Goal: Use online tool/utility: Use online tool/utility

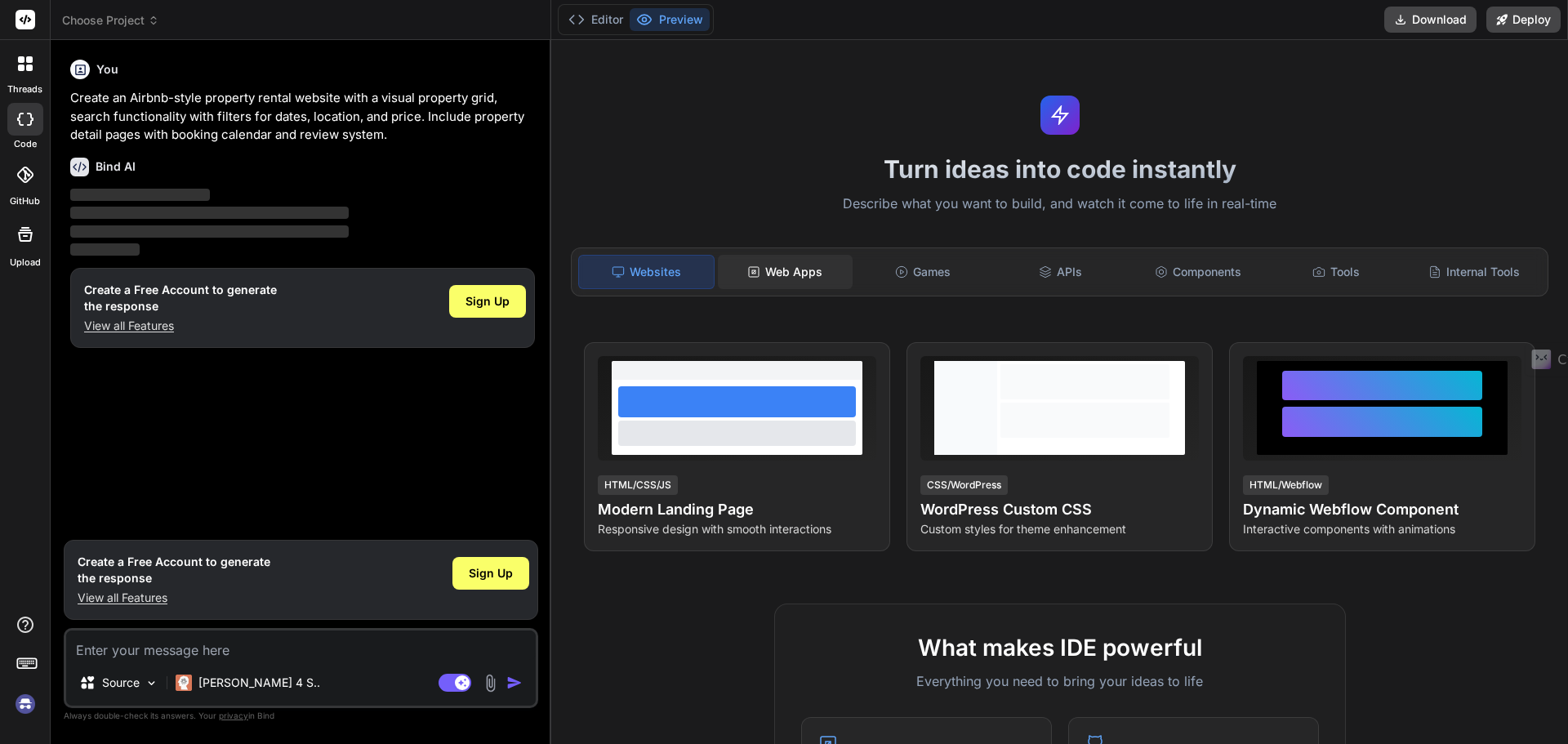
click at [784, 265] on div "Web Apps" at bounding box center [786, 272] width 135 height 34
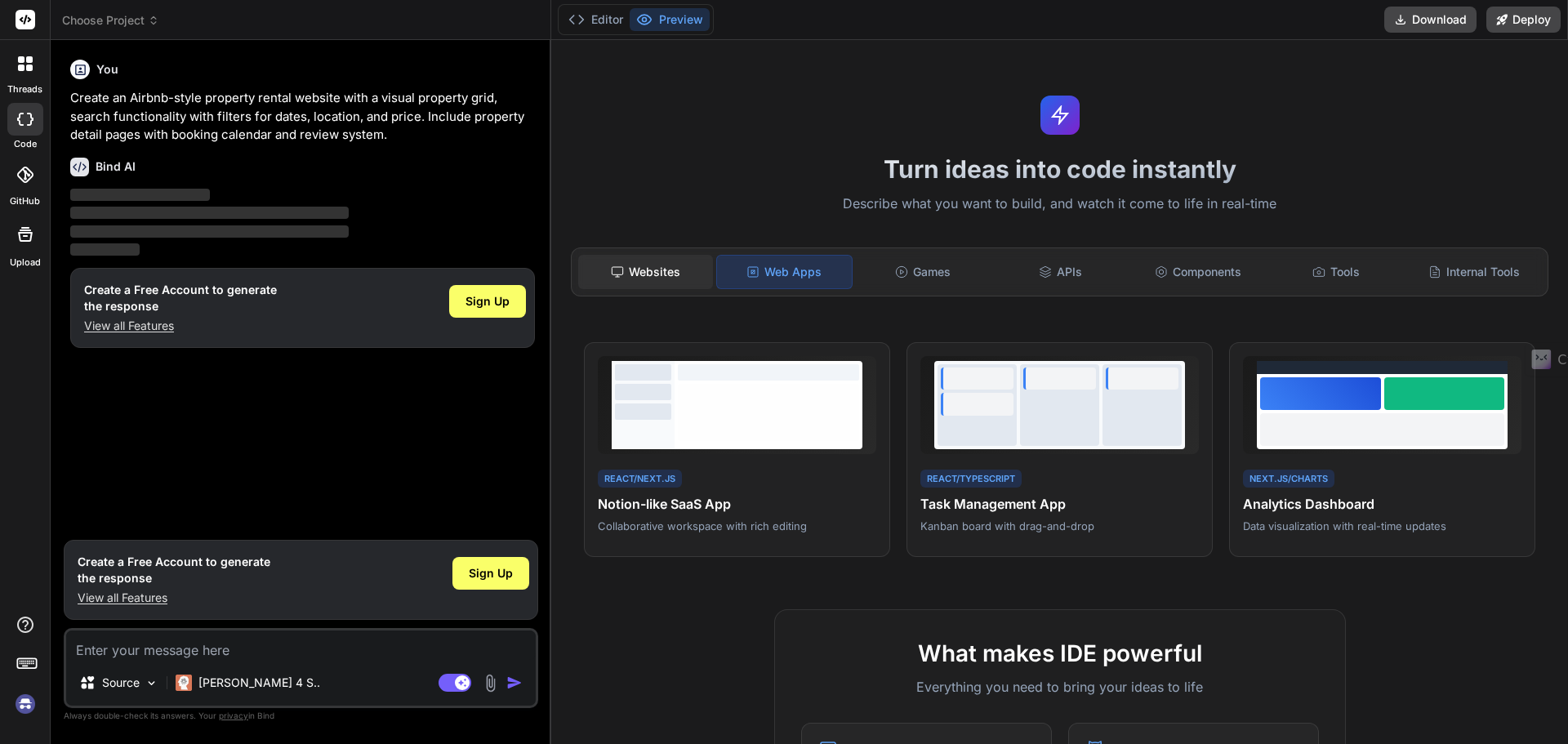
click at [651, 269] on div "Websites" at bounding box center [646, 272] width 135 height 34
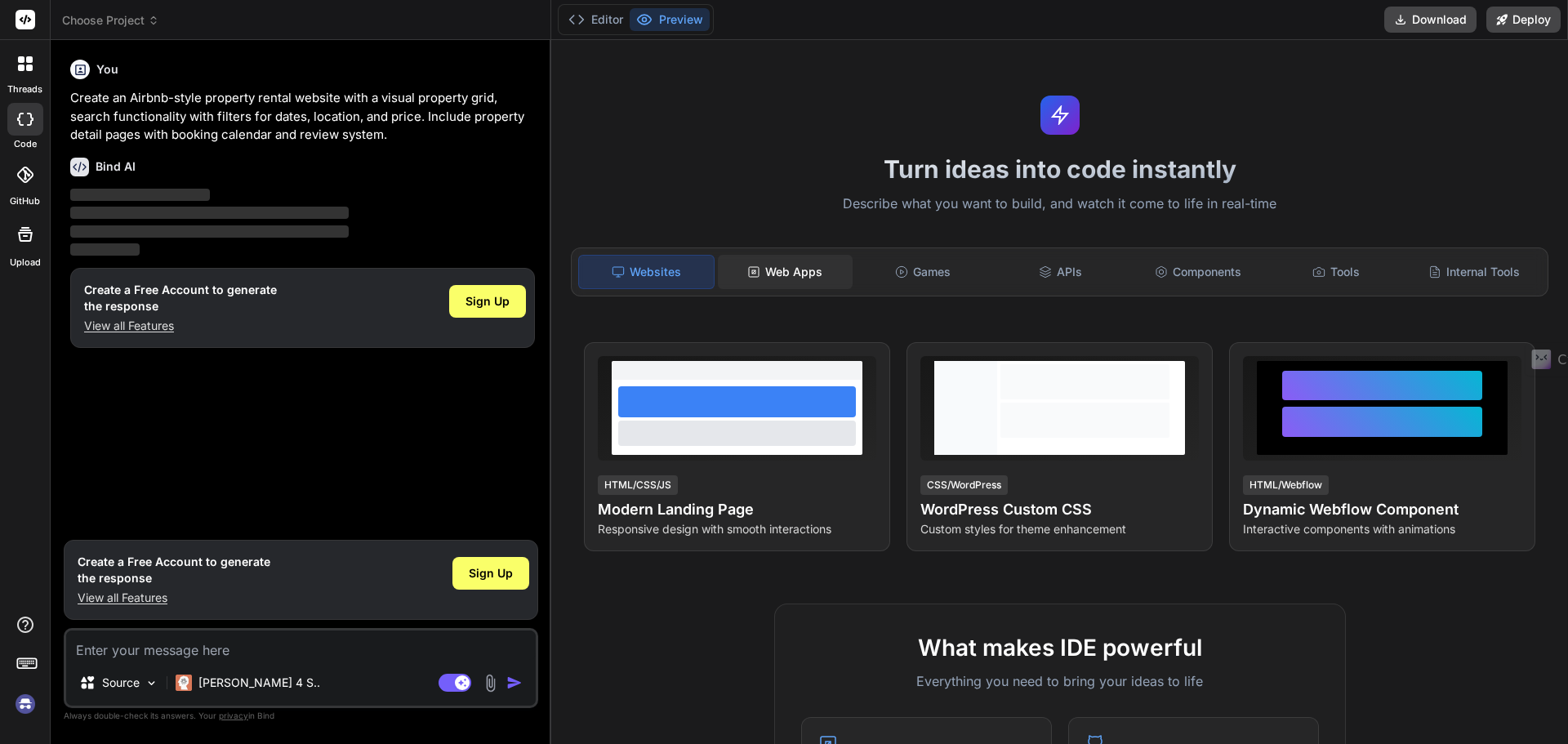
click at [800, 274] on div "Web Apps" at bounding box center [786, 272] width 135 height 34
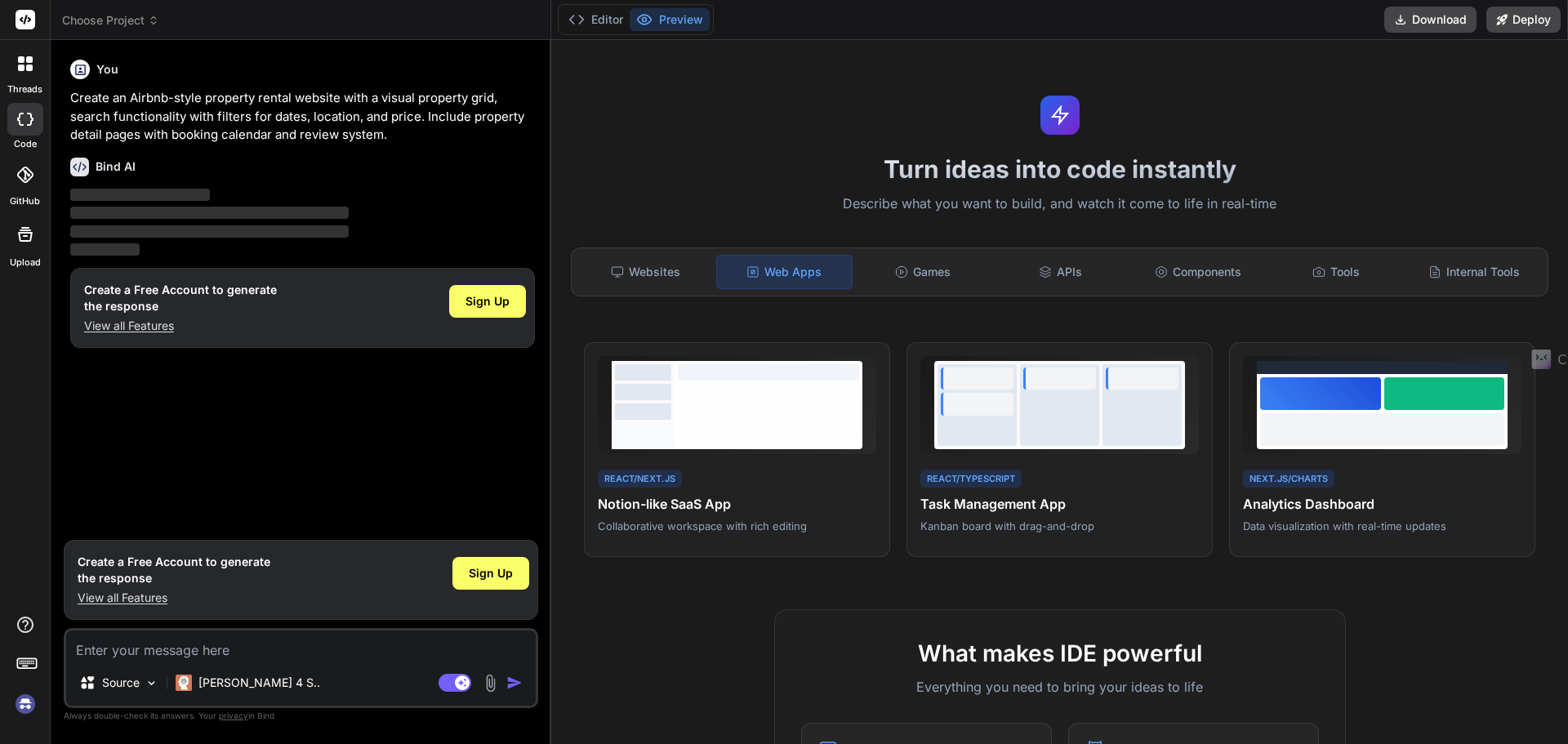
click at [23, 121] on icon at bounding box center [26, 119] width 17 height 13
click at [28, 71] on div at bounding box center [25, 63] width 34 height 34
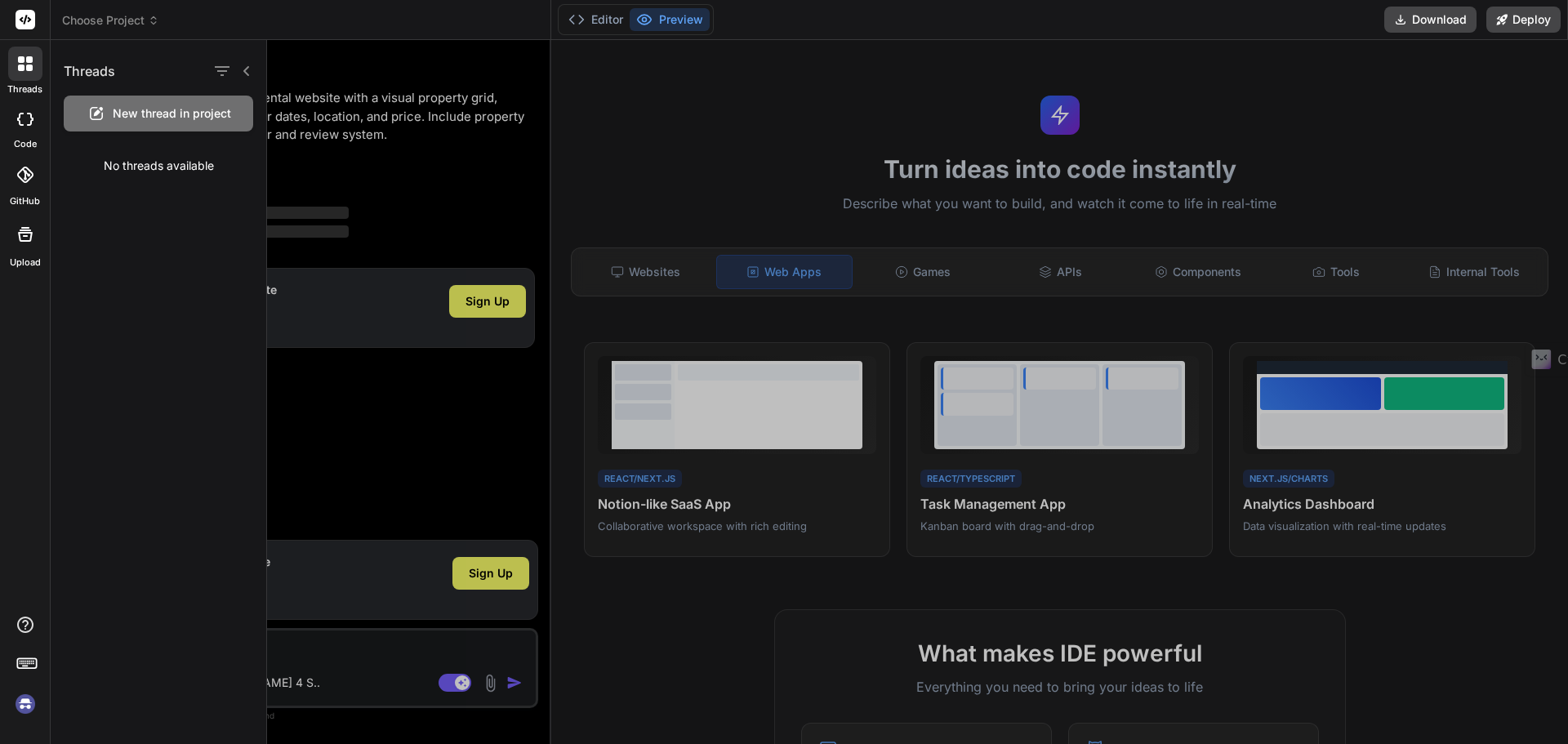
click at [15, 128] on div at bounding box center [25, 118] width 36 height 33
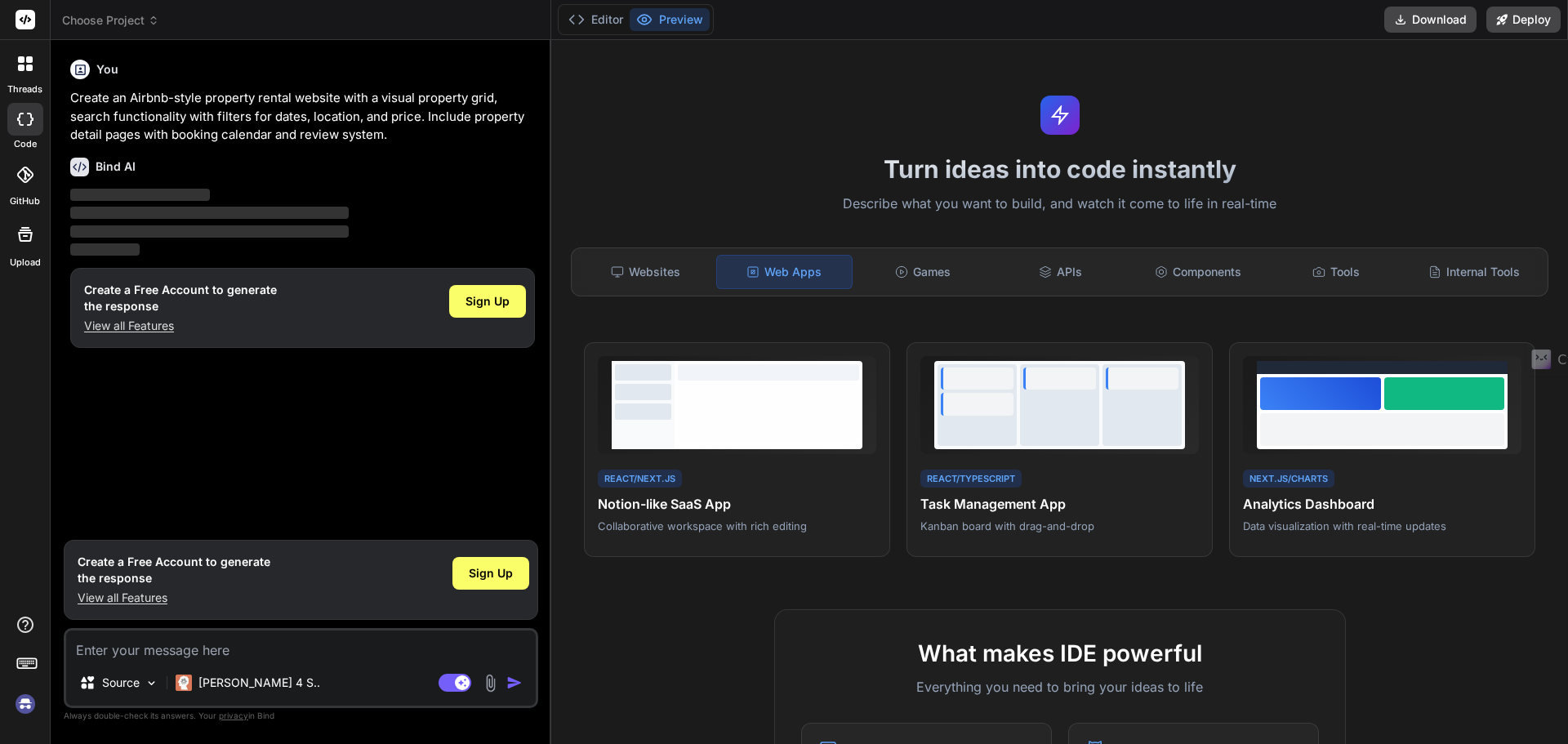
click at [26, 154] on div "GitHub" at bounding box center [25, 179] width 50 height 58
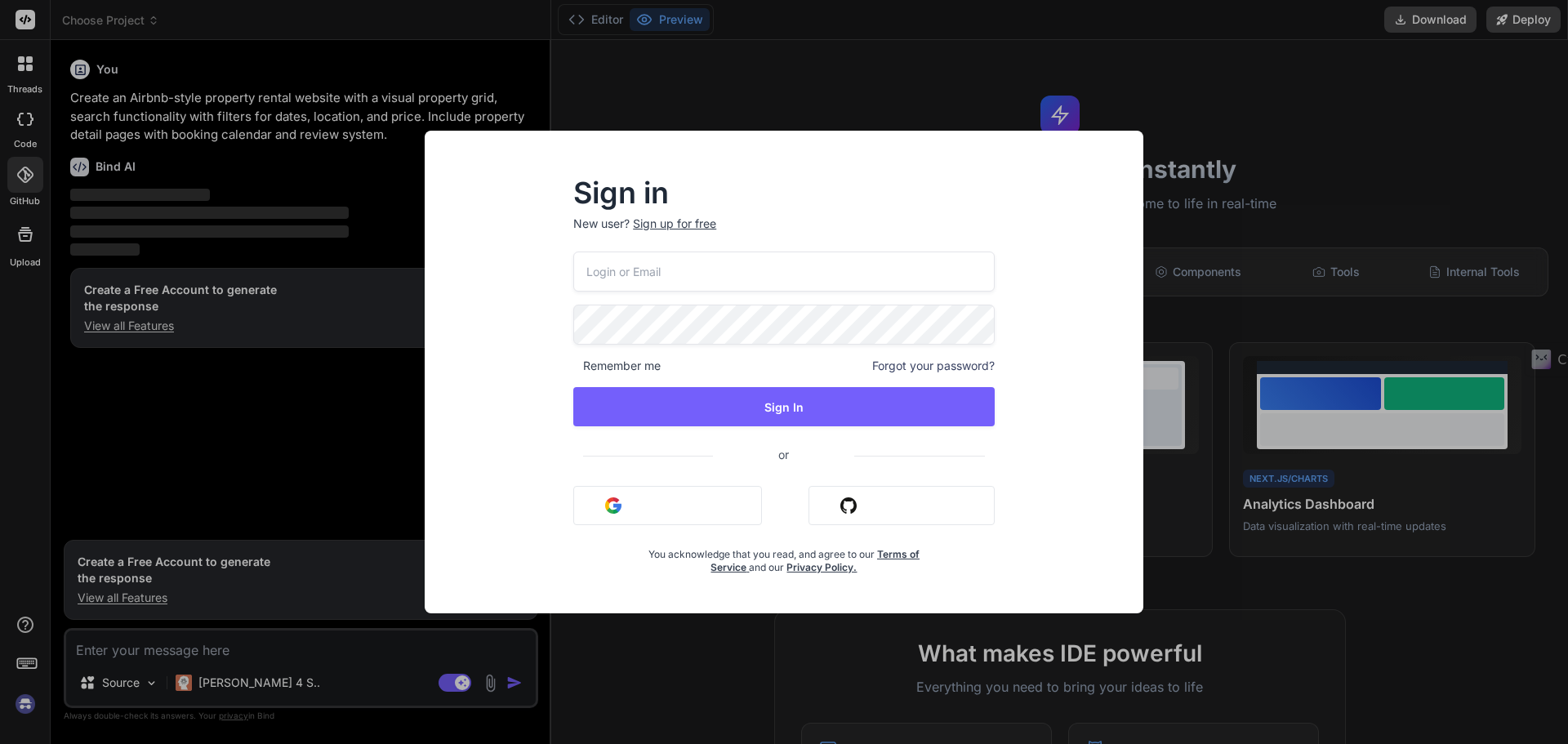
click at [1180, 96] on div "Sign in New user? Sign up for free Remember me Forgot your password? Sign In or…" at bounding box center [784, 372] width 1568 height 744
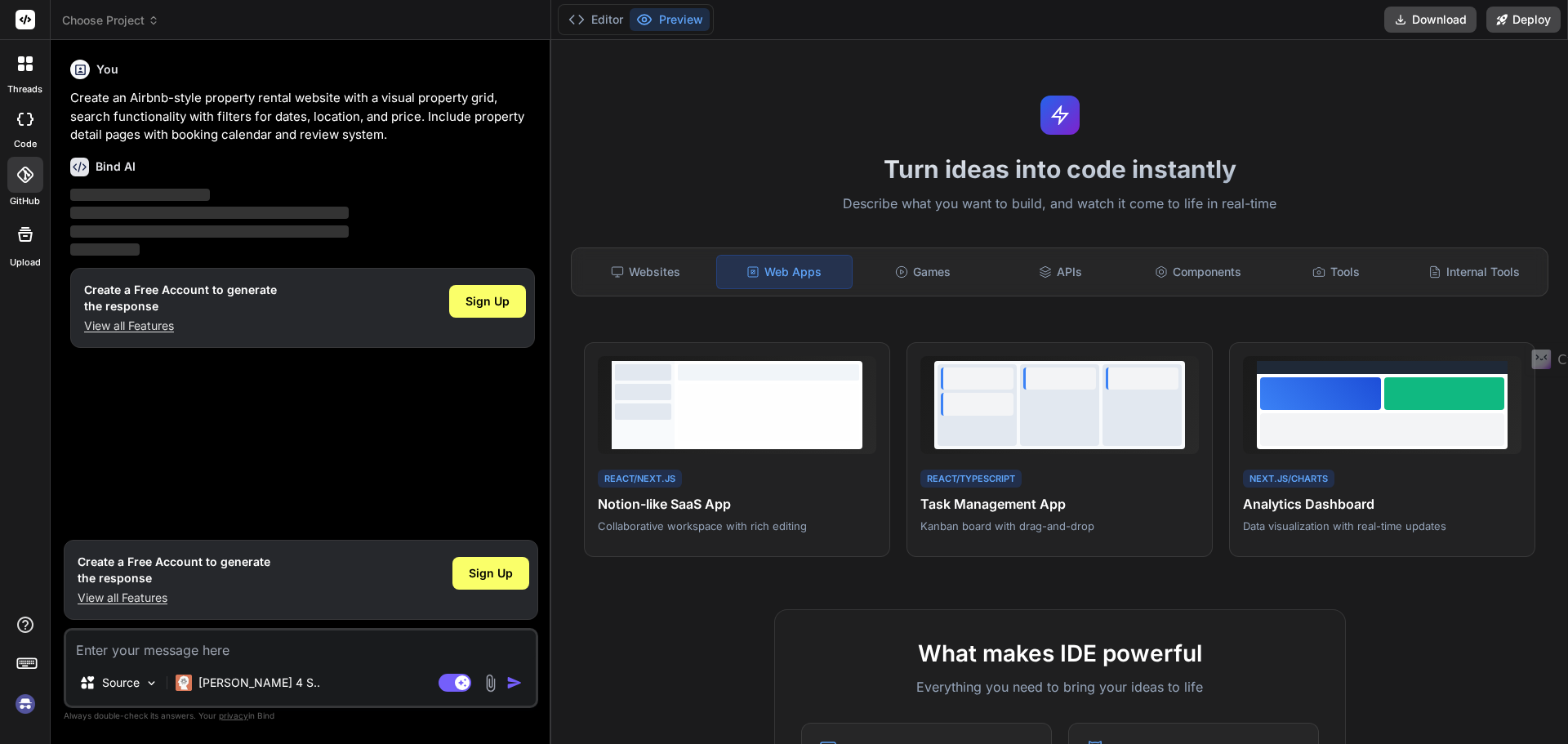
click at [24, 233] on icon at bounding box center [26, 234] width 15 height 15
click at [106, 18] on span "Choose Project" at bounding box center [110, 21] width 98 height 17
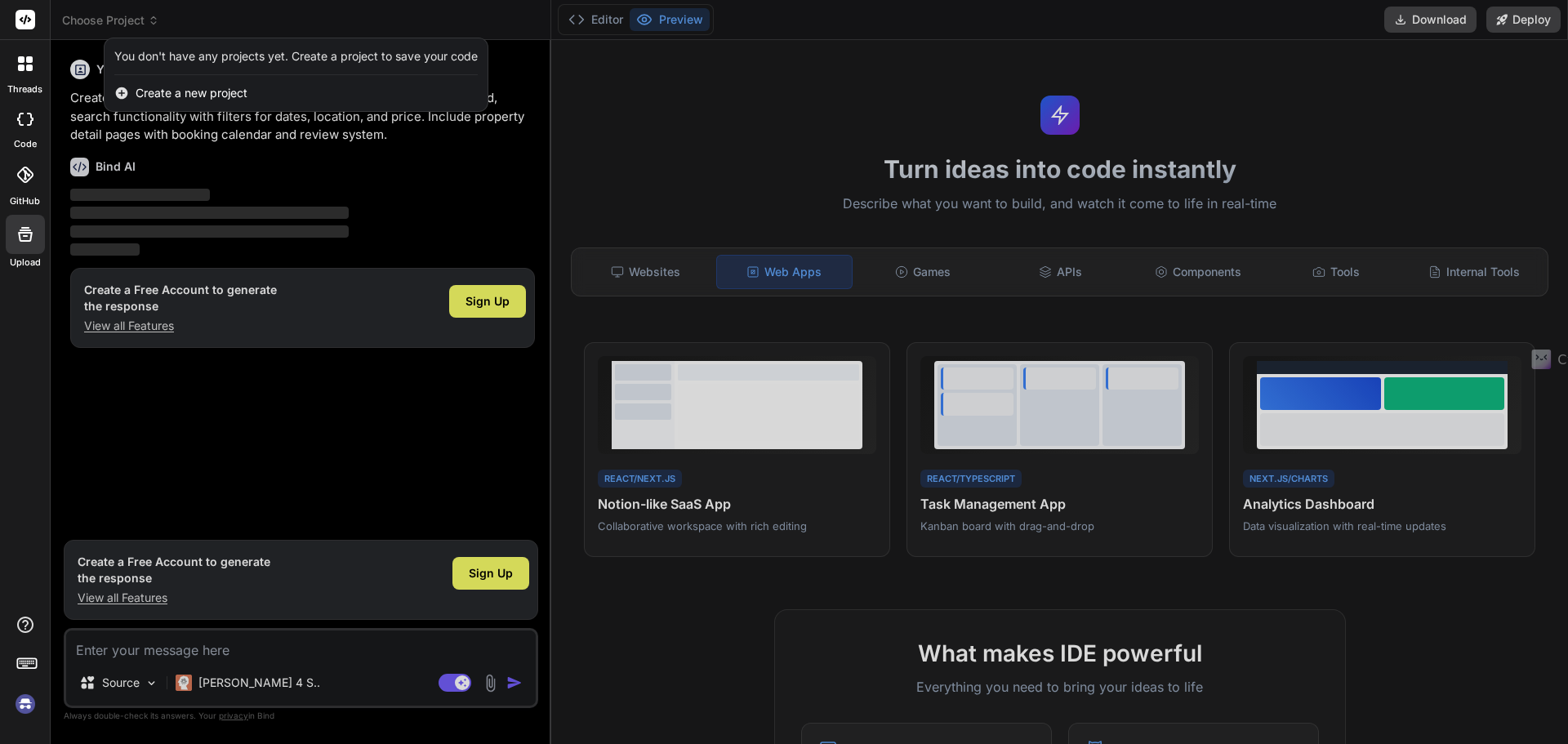
click at [897, 269] on div at bounding box center [784, 372] width 1568 height 744
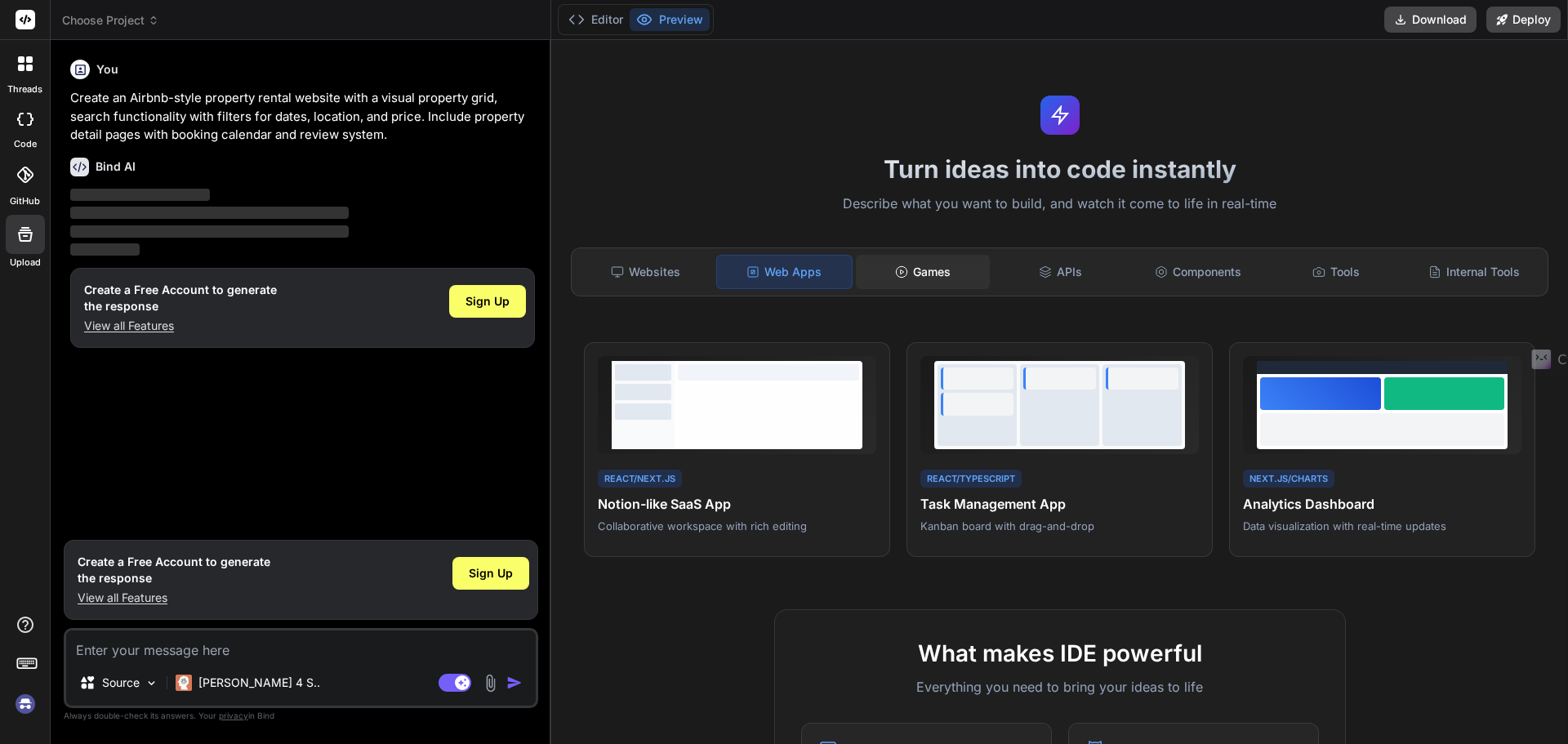
click at [932, 275] on div "Games" at bounding box center [923, 272] width 135 height 34
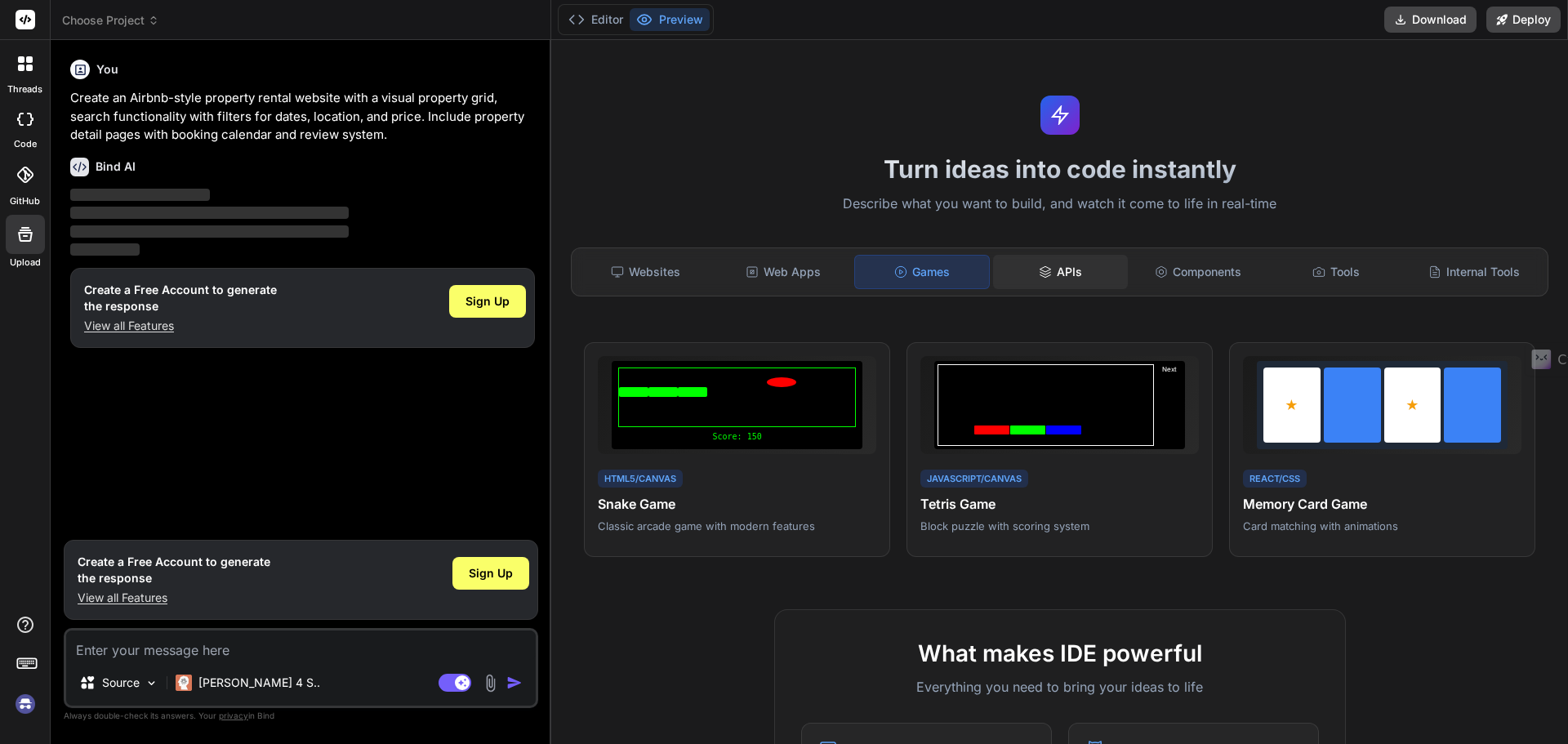
click at [1055, 274] on div "APIs" at bounding box center [1061, 272] width 135 height 34
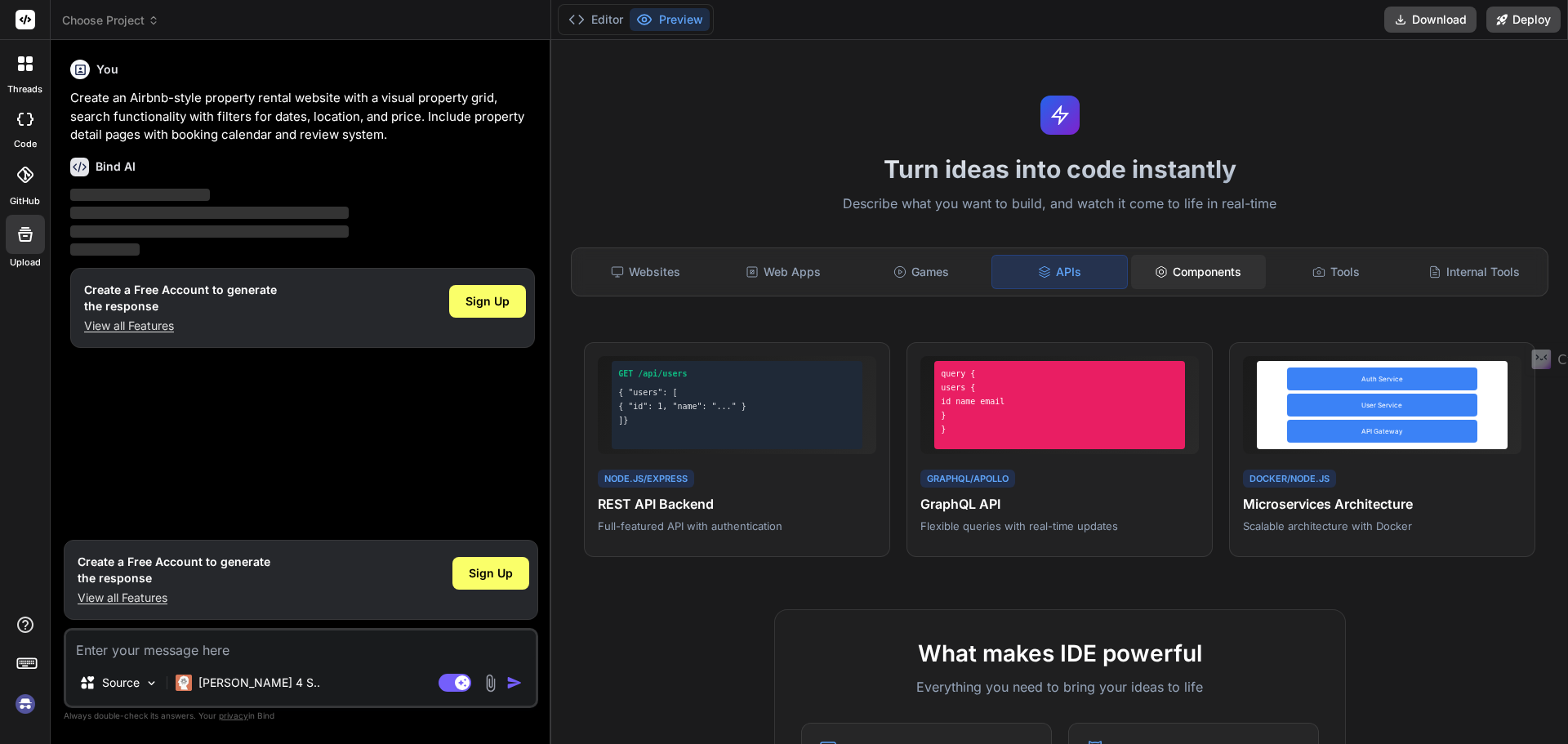
click at [1183, 277] on div "Components" at bounding box center [1199, 272] width 135 height 34
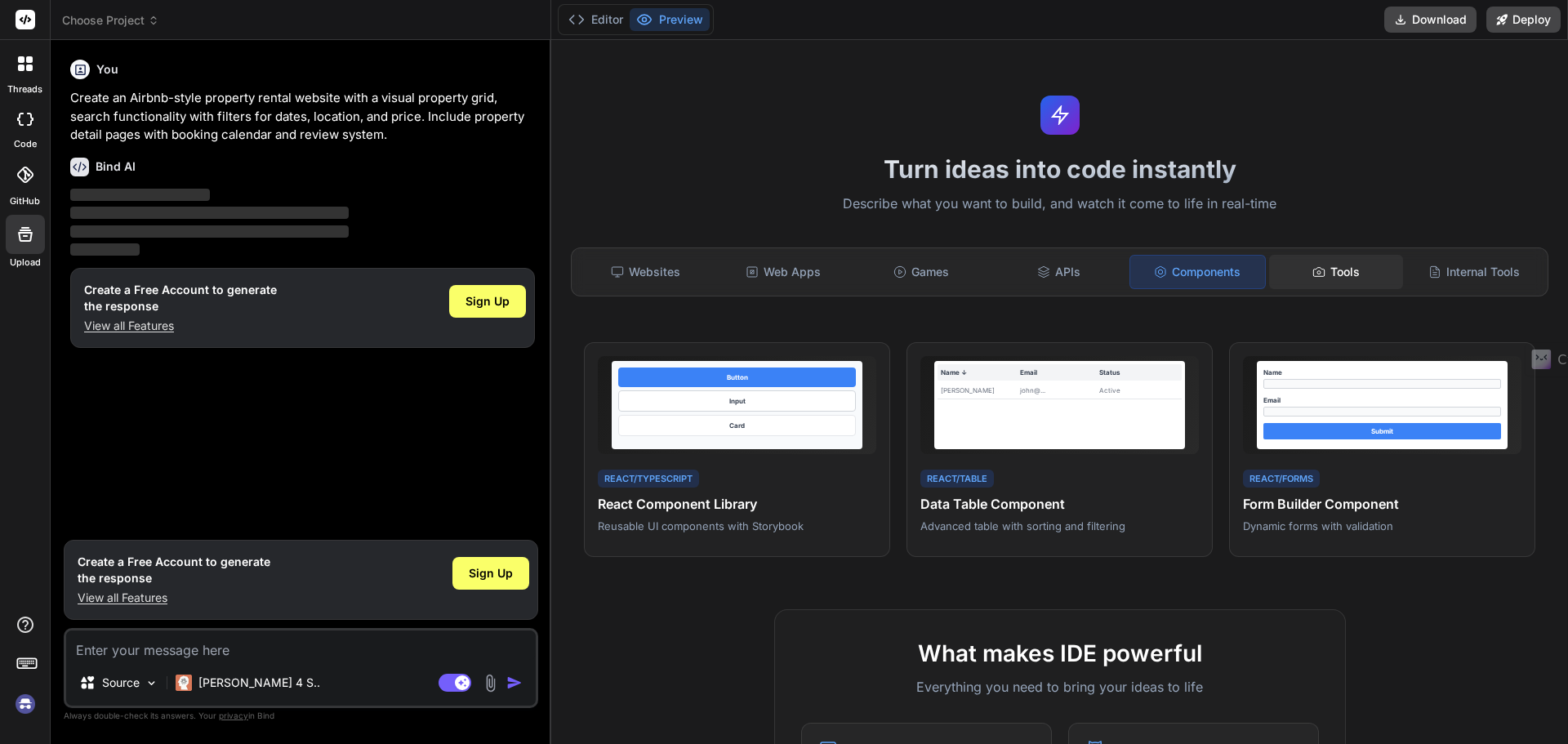
click at [1320, 277] on div "Tools" at bounding box center [1337, 272] width 135 height 34
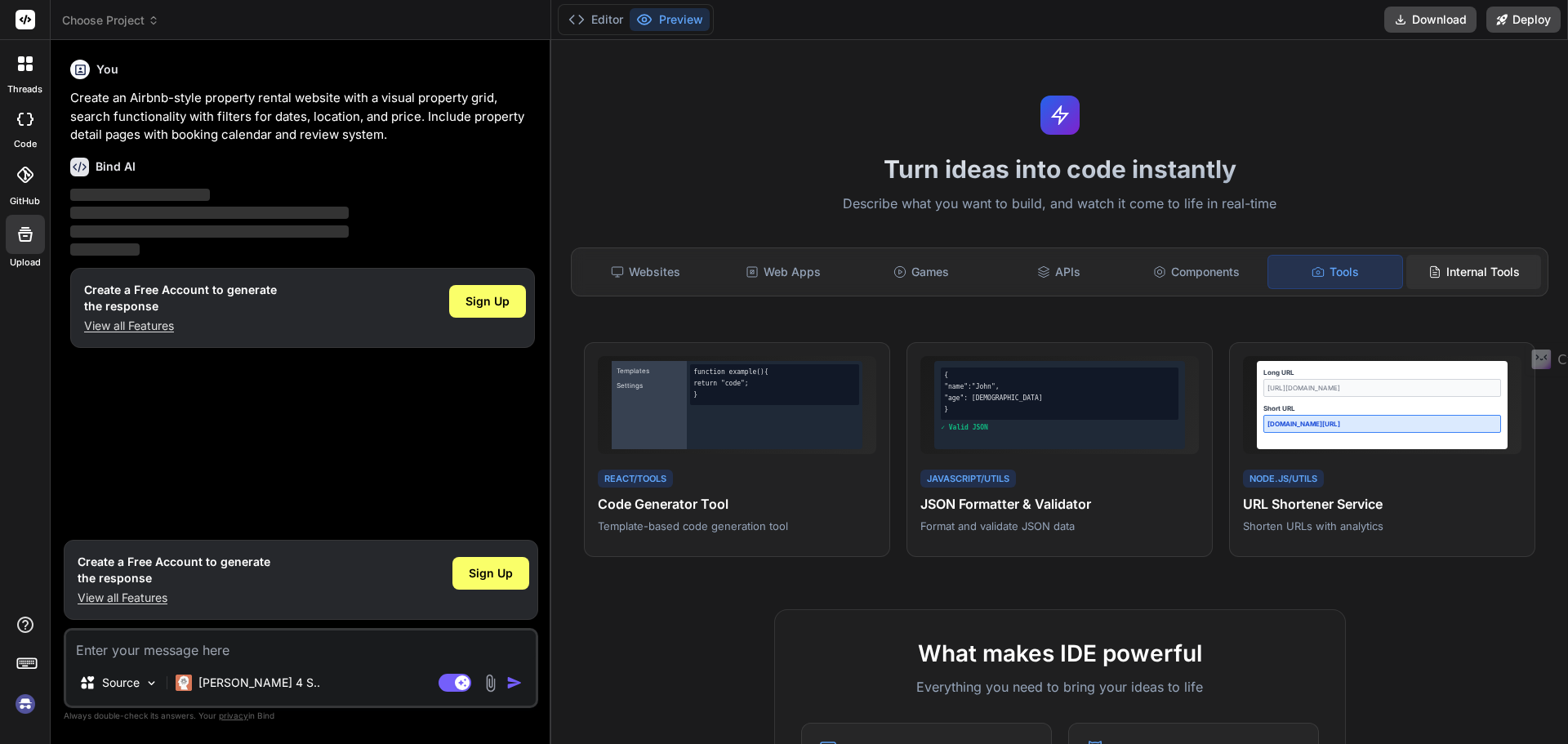
click at [1441, 277] on div "Internal Tools" at bounding box center [1474, 272] width 135 height 34
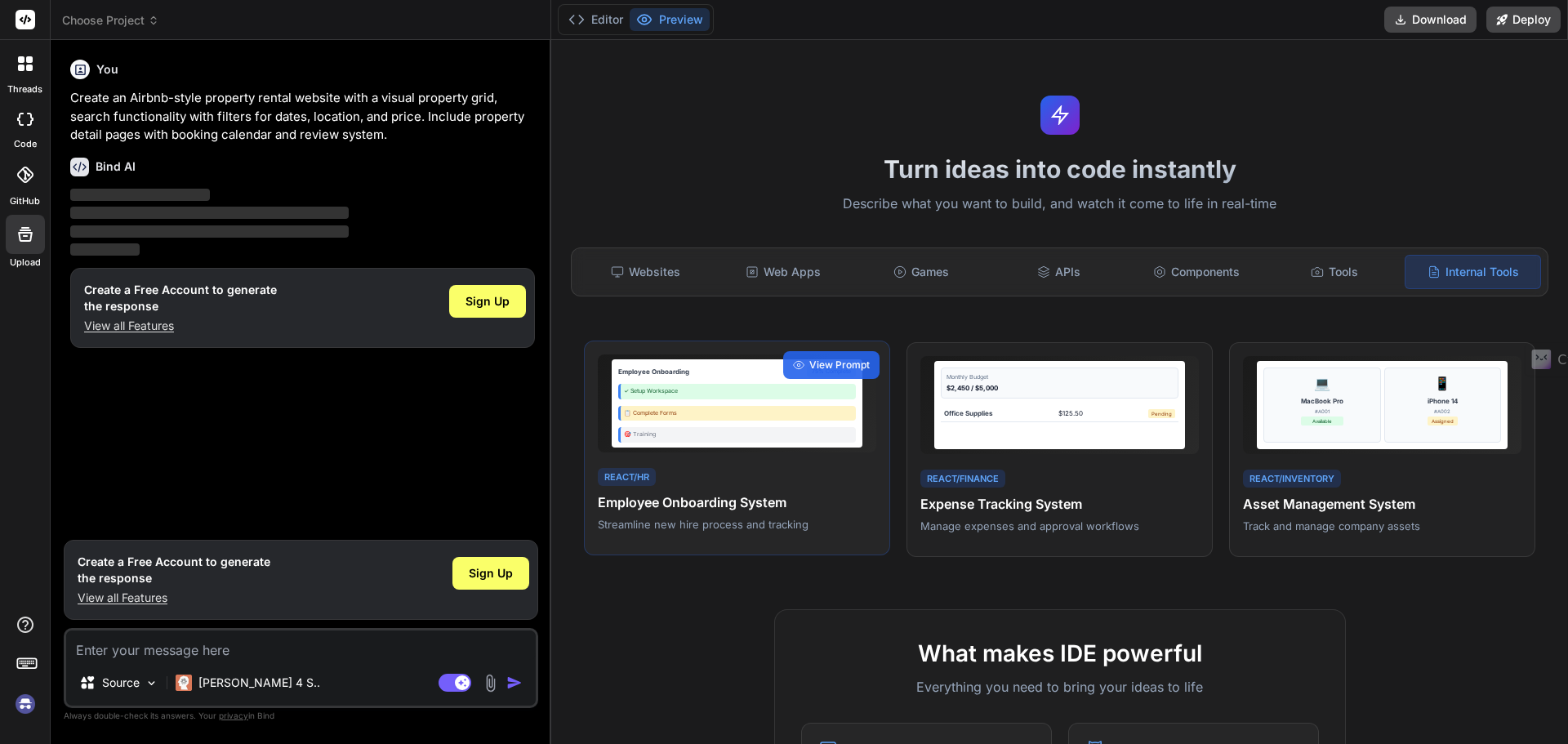
click at [673, 389] on div "✓ Setup Workspace" at bounding box center [736, 391] width 238 height 16
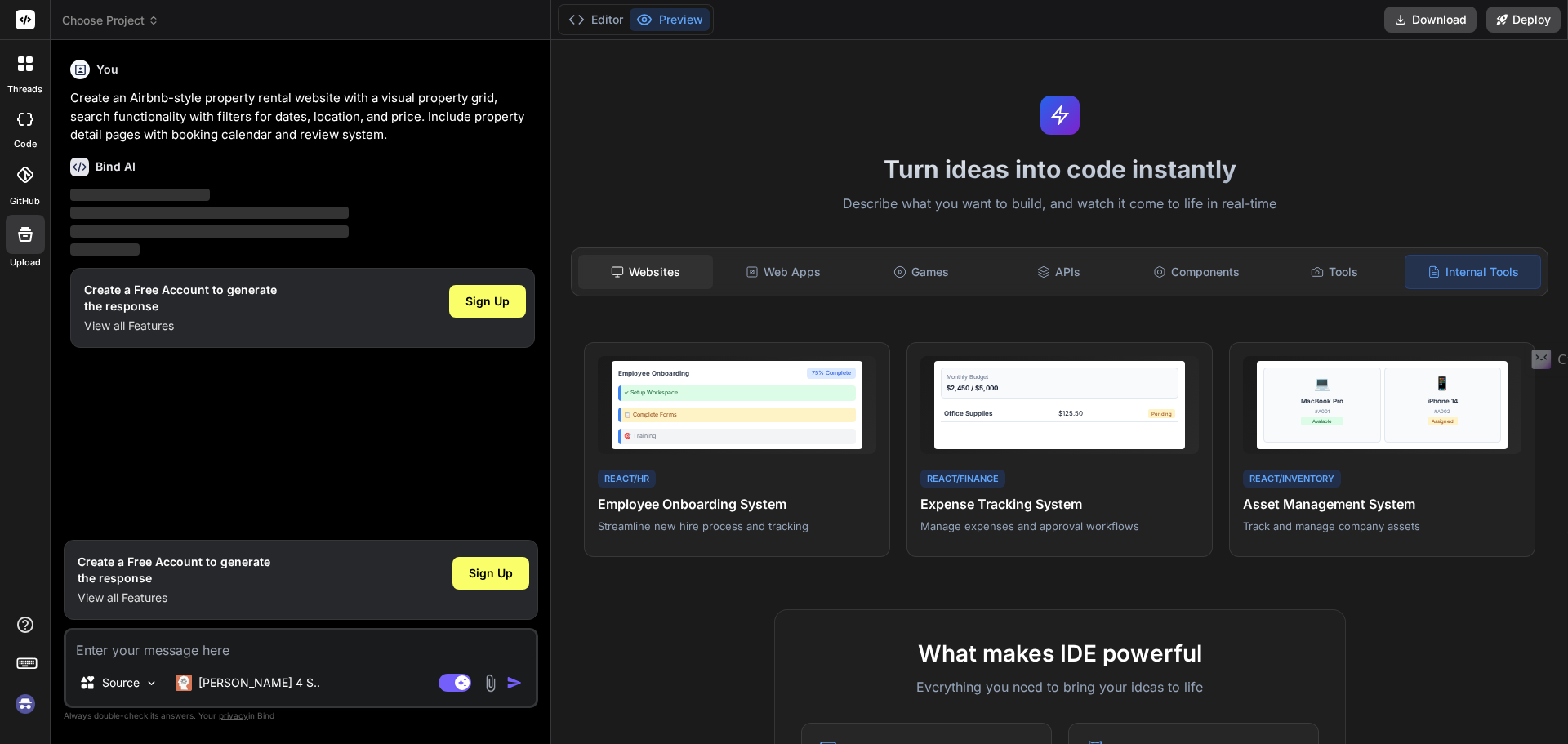
click at [626, 264] on div "Websites" at bounding box center [646, 272] width 135 height 34
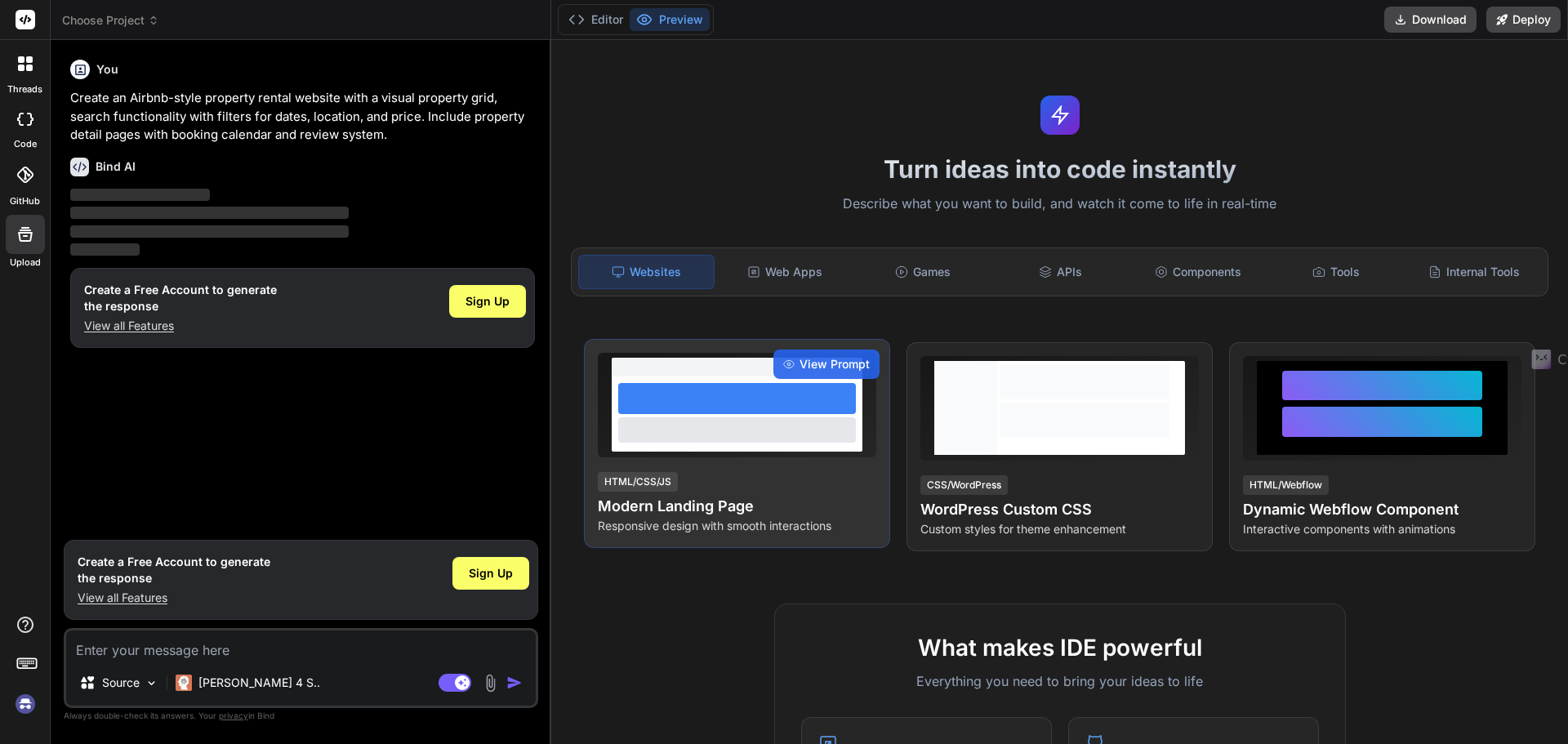
click at [762, 404] on div at bounding box center [736, 398] width 238 height 31
click at [827, 354] on div "View Prompt" at bounding box center [826, 364] width 106 height 29
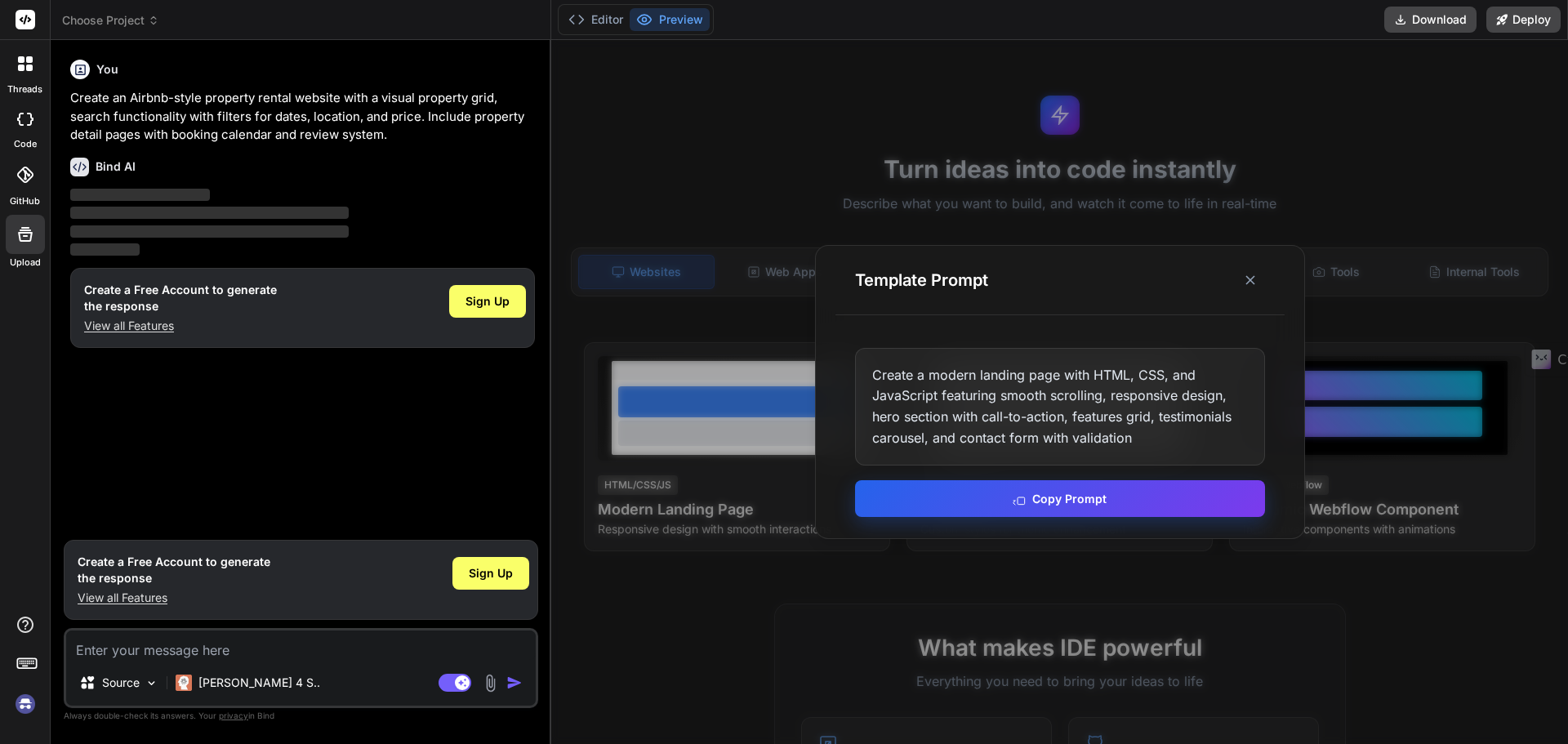
click at [1073, 500] on button "Copy Prompt" at bounding box center [1060, 499] width 410 height 37
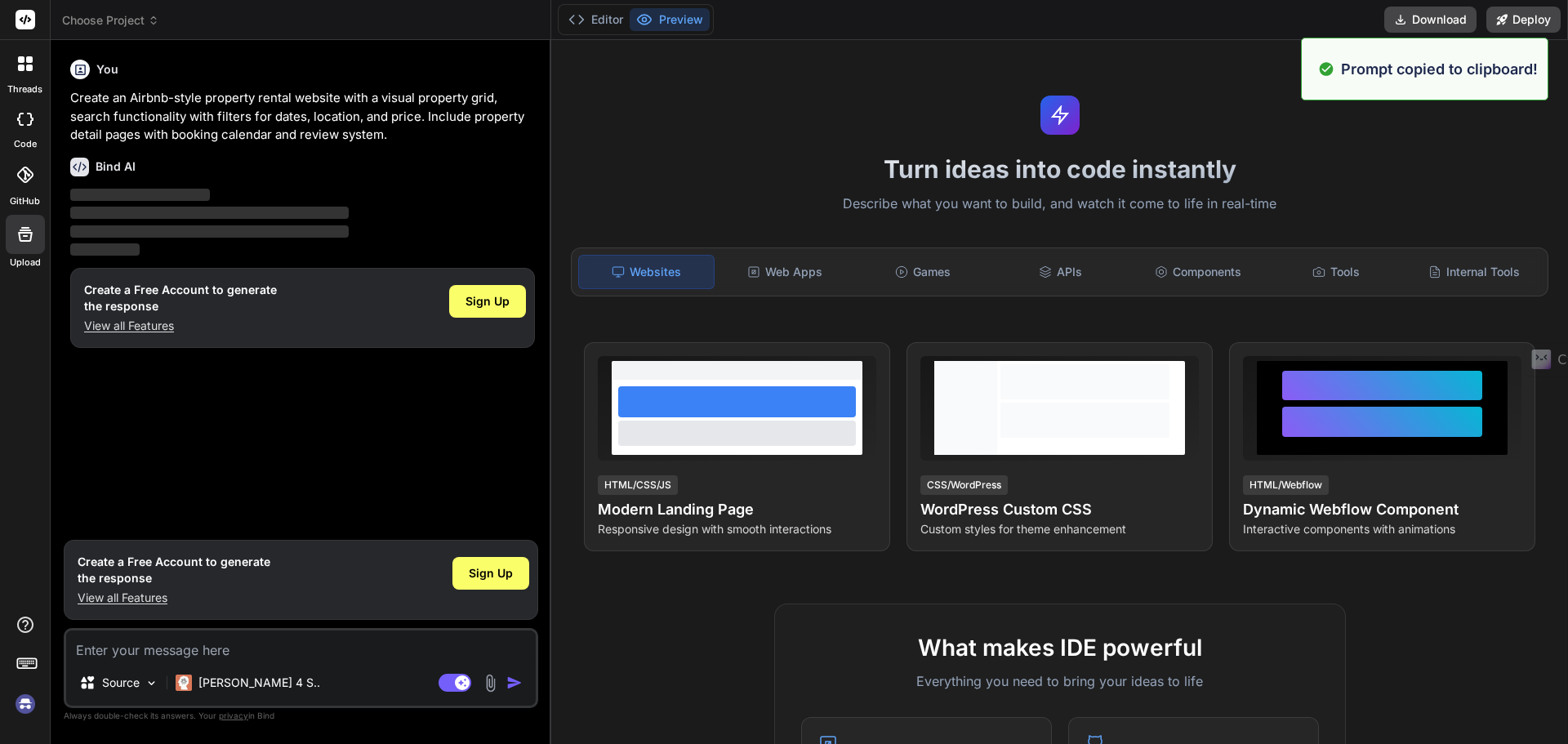
click at [181, 391] on div "You Create an Airbnb-style property rental website with a visual property grid,…" at bounding box center [302, 293] width 471 height 479
click at [185, 651] on textarea at bounding box center [300, 645] width 470 height 29
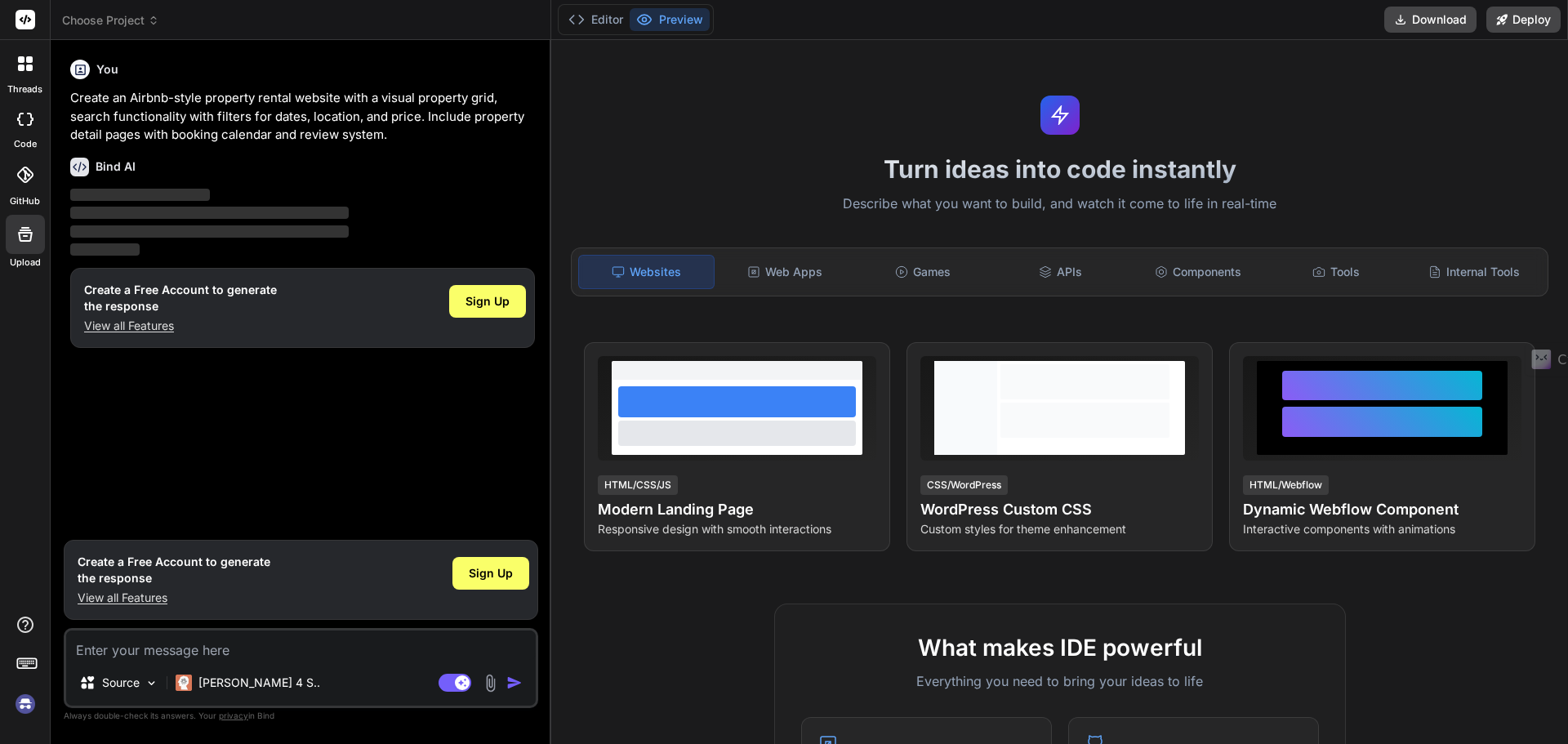
paste textarea "Create a modern landing page with HTML, CSS, and JavaScript featuring smooth sc…"
type textarea "x"
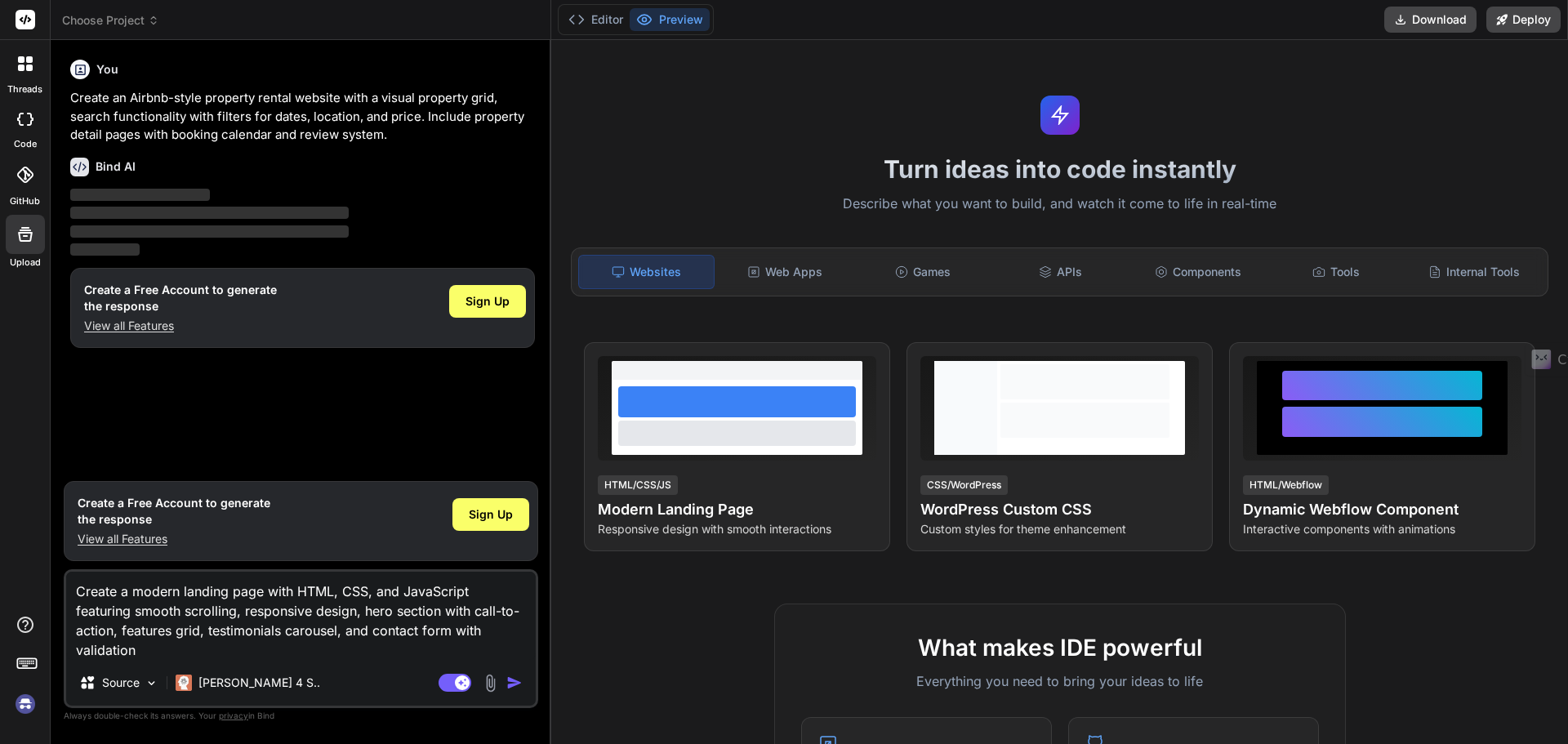
type textarea "Create a modern landing page with HTML, CSS, and JavaScript featuring smooth sc…"
click at [509, 686] on img "button" at bounding box center [515, 683] width 17 height 17
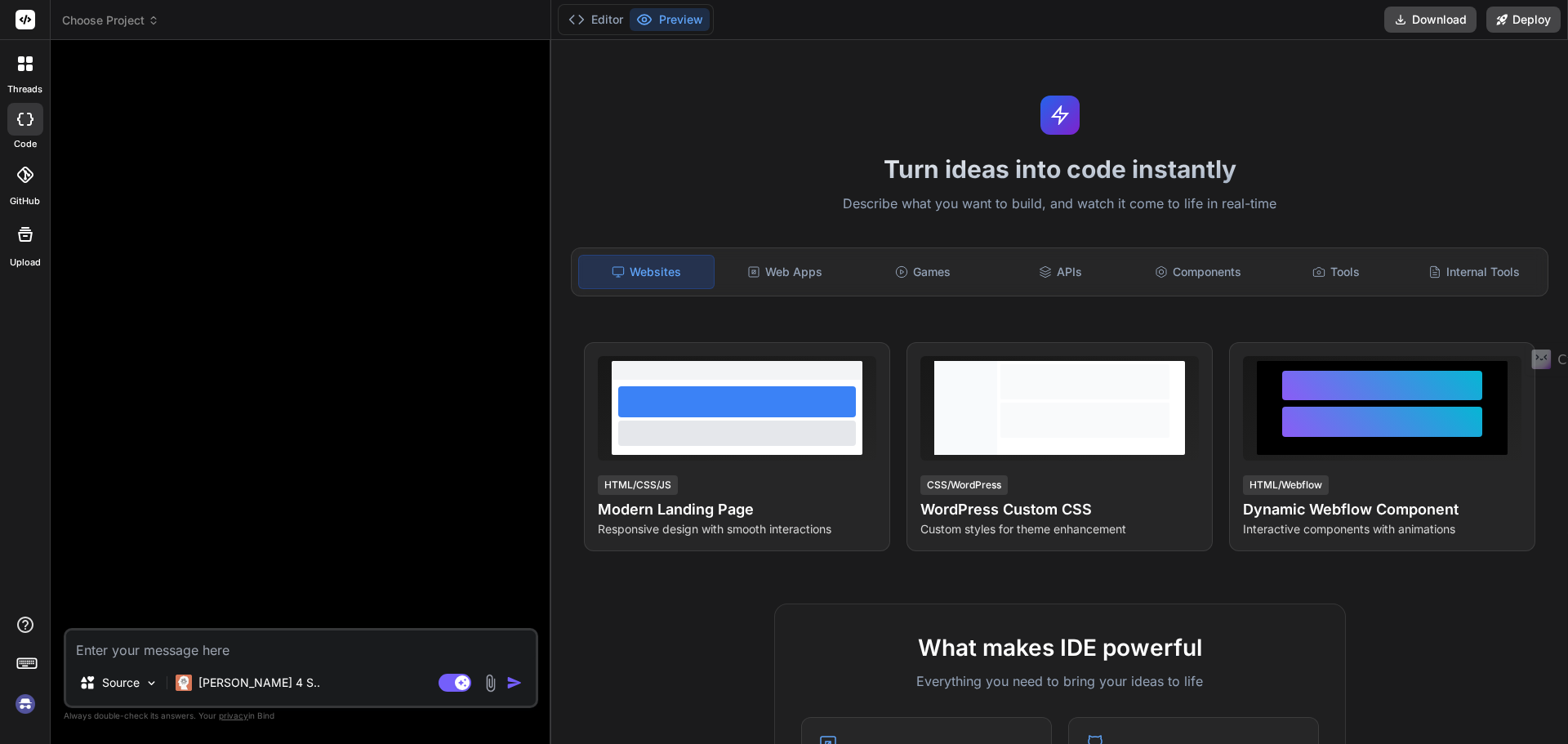
type textarea "x"
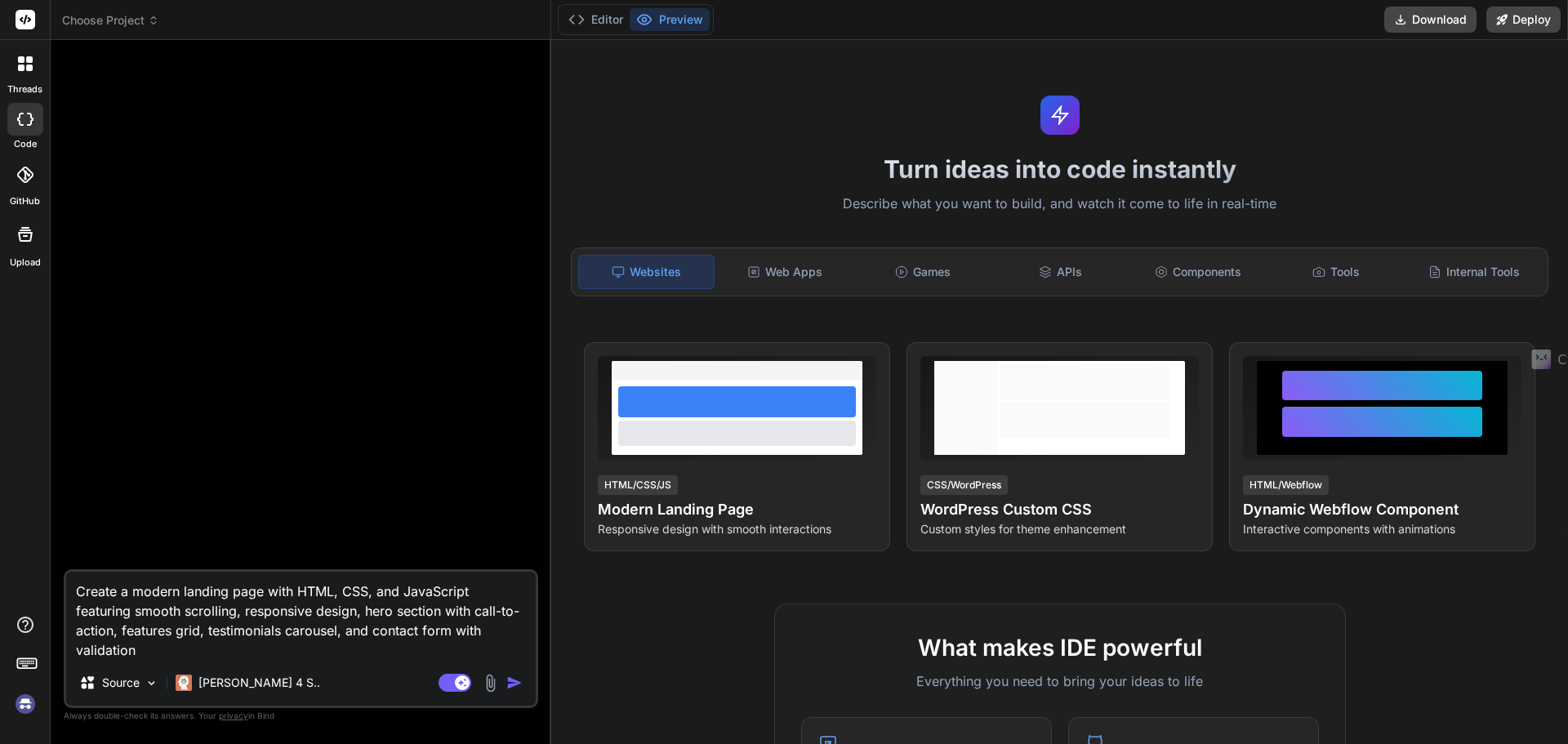
type textarea "Create a modern landing page with HTML, CSS, and JavaScript featuring smooth sc…"
click at [510, 687] on img "button" at bounding box center [515, 683] width 17 height 17
type textarea "x"
